Goal: Task Accomplishment & Management: Manage account settings

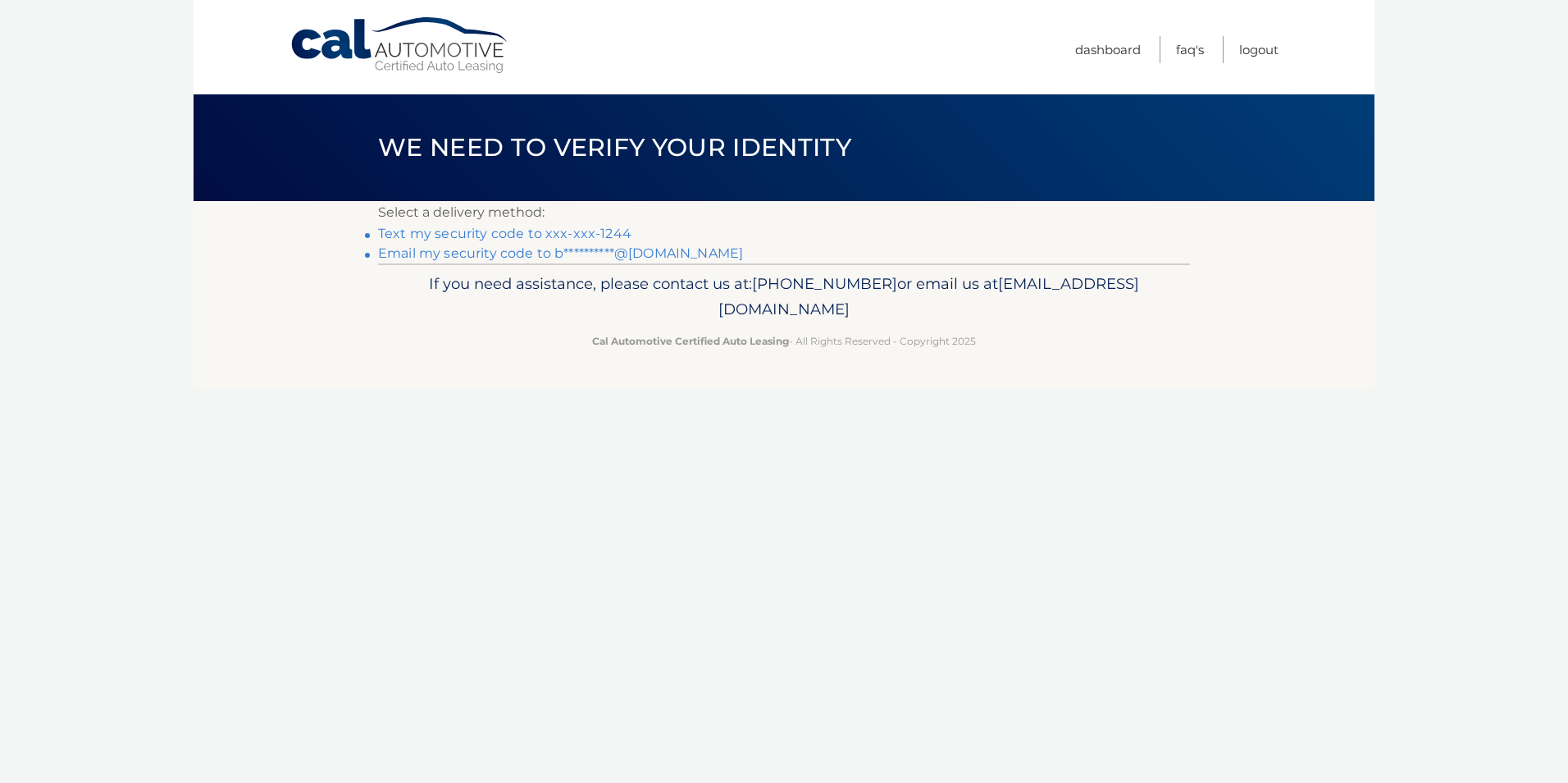
click at [574, 232] on link "Text my security code to xxx-xxx-1244" at bounding box center [505, 233] width 253 height 16
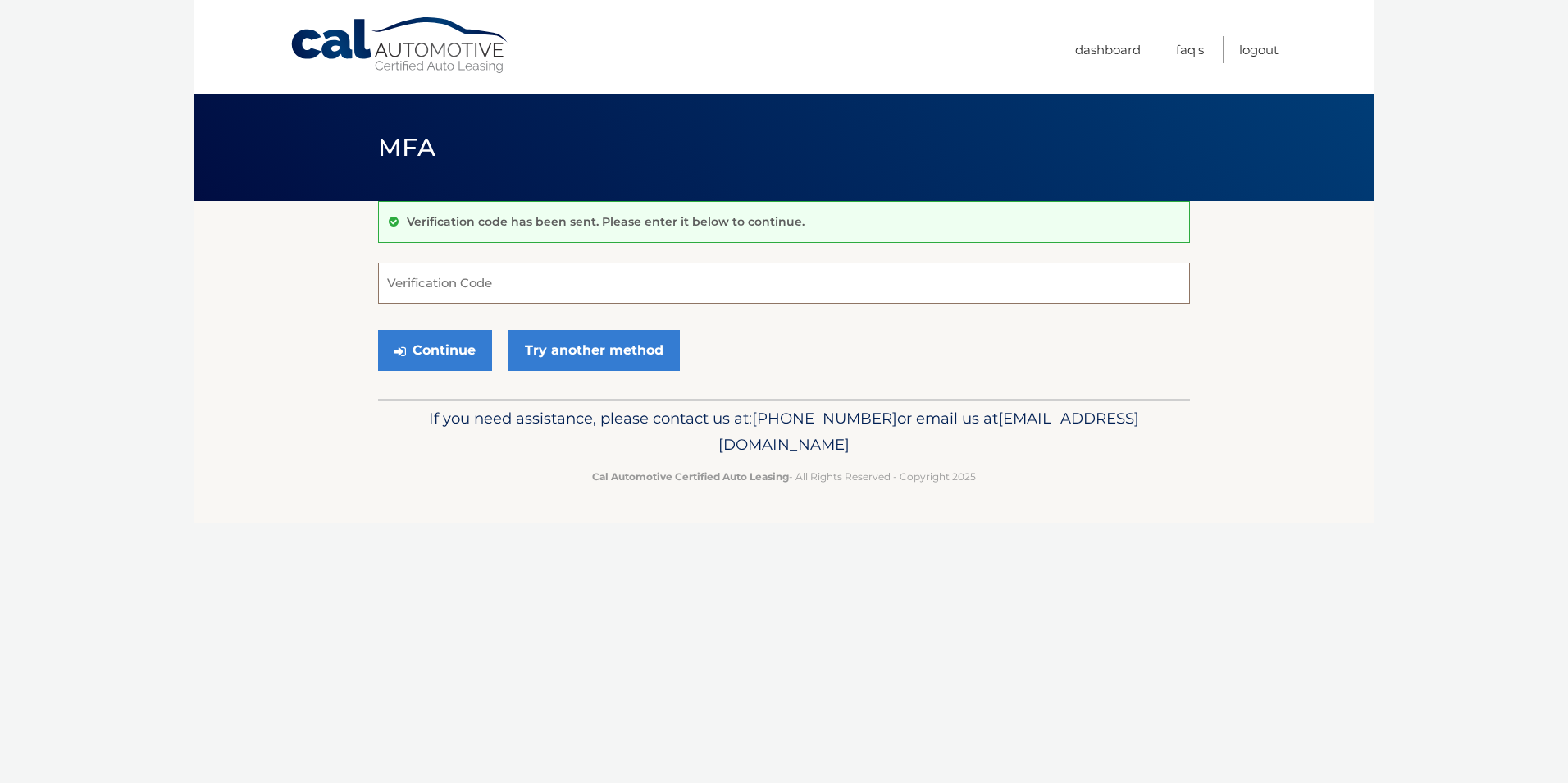
click at [508, 288] on input "Verification Code" at bounding box center [784, 283] width 812 height 41
type input "950484"
click at [378, 330] on button "Continue" at bounding box center [435, 350] width 114 height 41
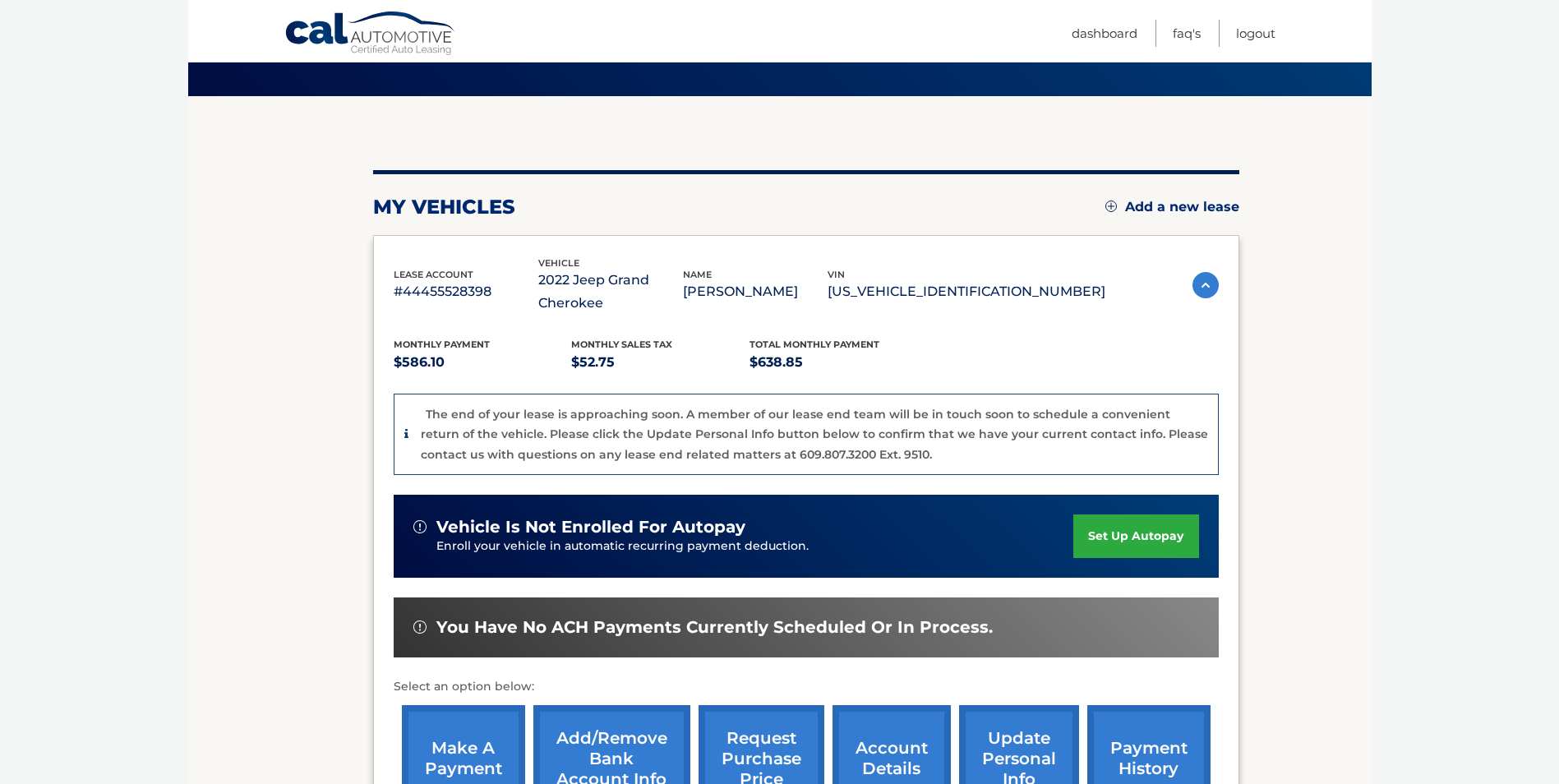
scroll to position [63, 0]
